Goal: Transaction & Acquisition: Purchase product/service

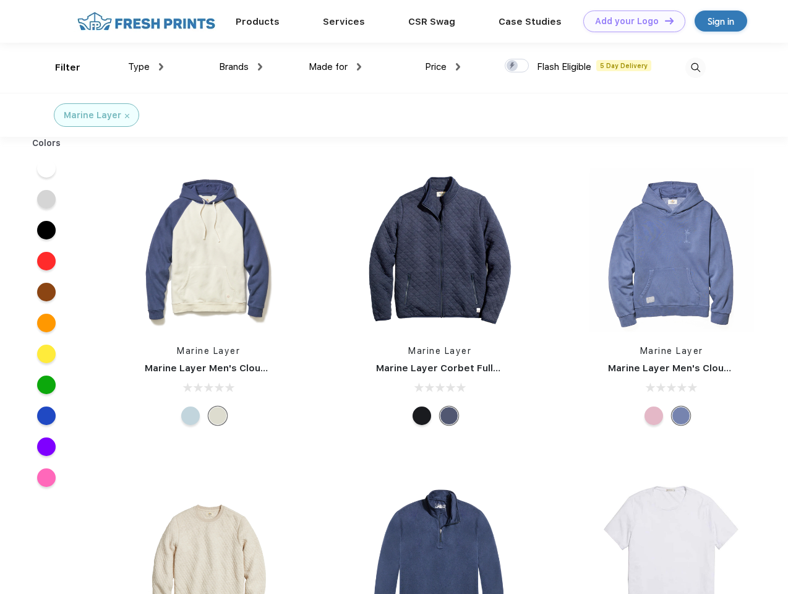
scroll to position [1, 0]
click at [630, 21] on link "Add your Logo Design Tool" at bounding box center [635, 22] width 102 height 22
click at [0, 0] on div "Design Tool" at bounding box center [0, 0] width 0 height 0
click at [664, 20] on link "Add your Logo Design Tool" at bounding box center [635, 22] width 102 height 22
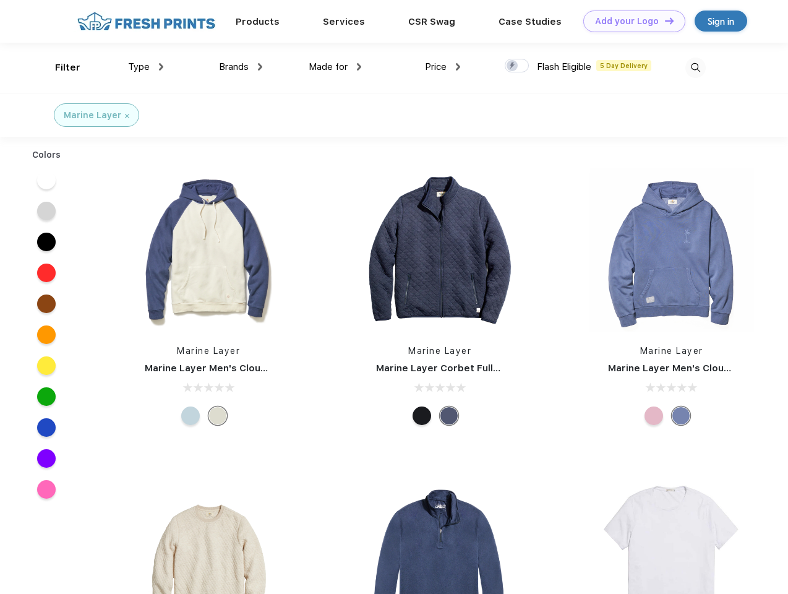
click at [59, 67] on div "Filter" at bounding box center [67, 68] width 25 height 14
click at [146, 67] on span "Type" at bounding box center [139, 66] width 22 height 11
click at [241, 67] on span "Brands" at bounding box center [234, 66] width 30 height 11
click at [335, 67] on span "Made for" at bounding box center [328, 66] width 39 height 11
click at [443, 67] on span "Price" at bounding box center [436, 66] width 22 height 11
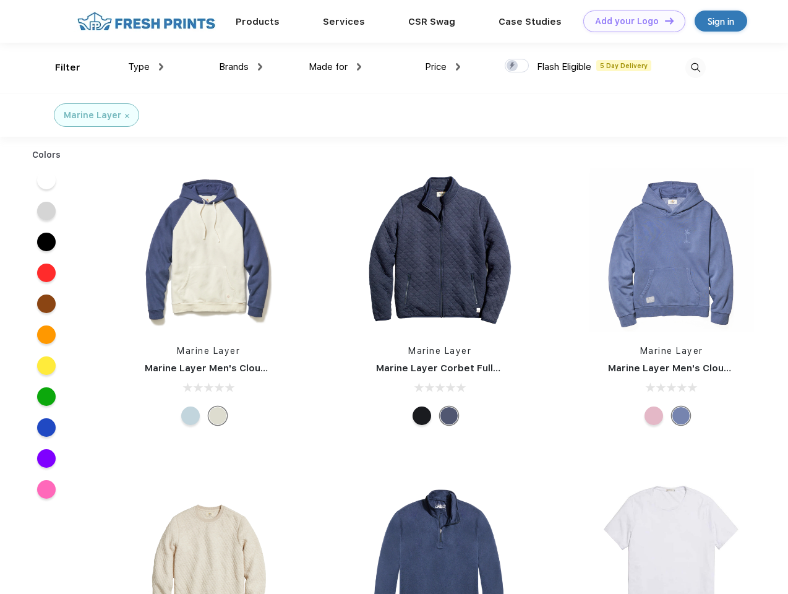
click at [517, 66] on div at bounding box center [517, 66] width 24 height 14
click at [513, 66] on input "checkbox" at bounding box center [509, 62] width 8 height 8
click at [696, 67] on img at bounding box center [696, 68] width 20 height 20
